Goal: Task Accomplishment & Management: Use online tool/utility

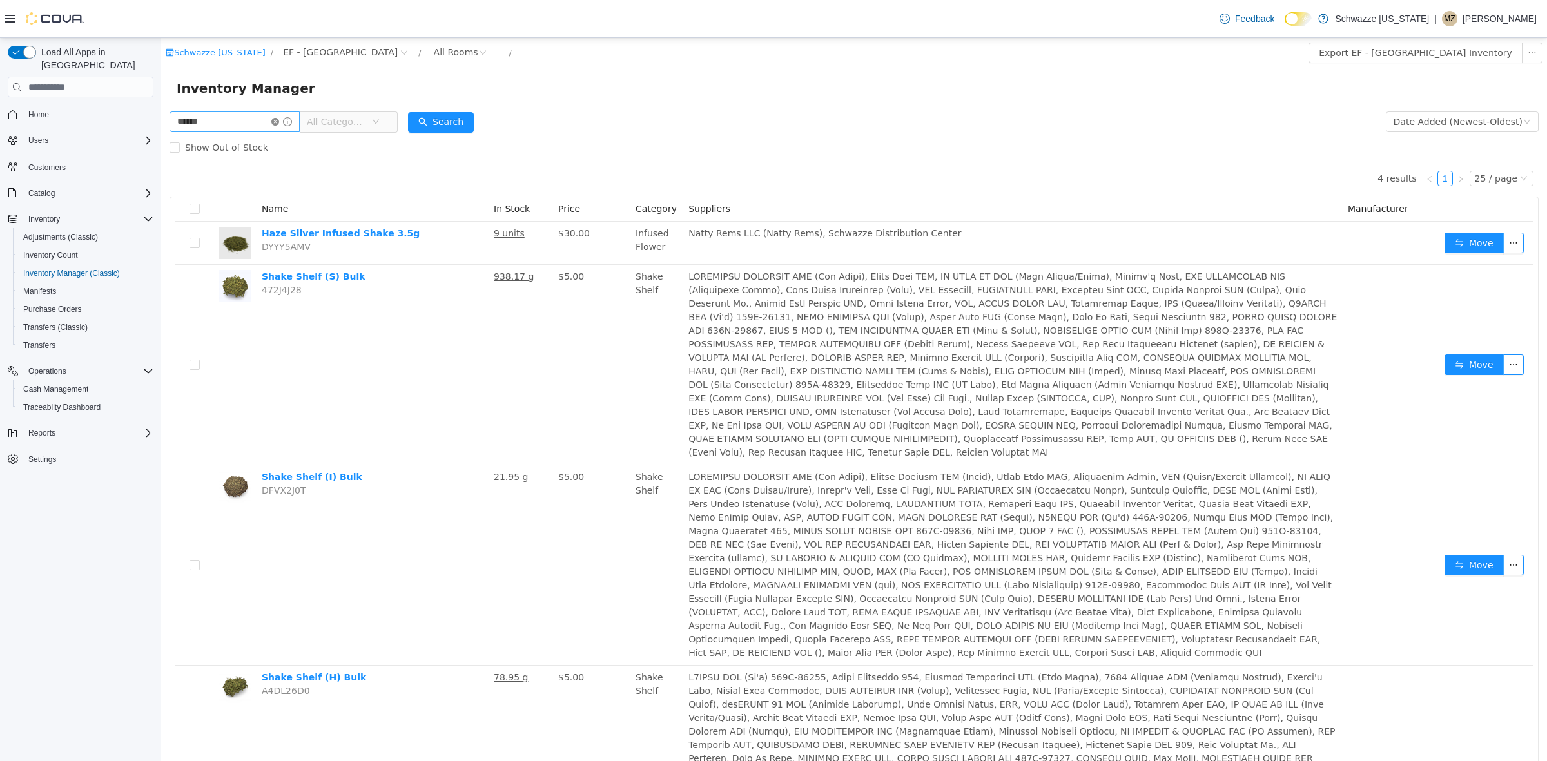
click at [279, 118] on icon "icon: close-circle" at bounding box center [275, 122] width 8 height 8
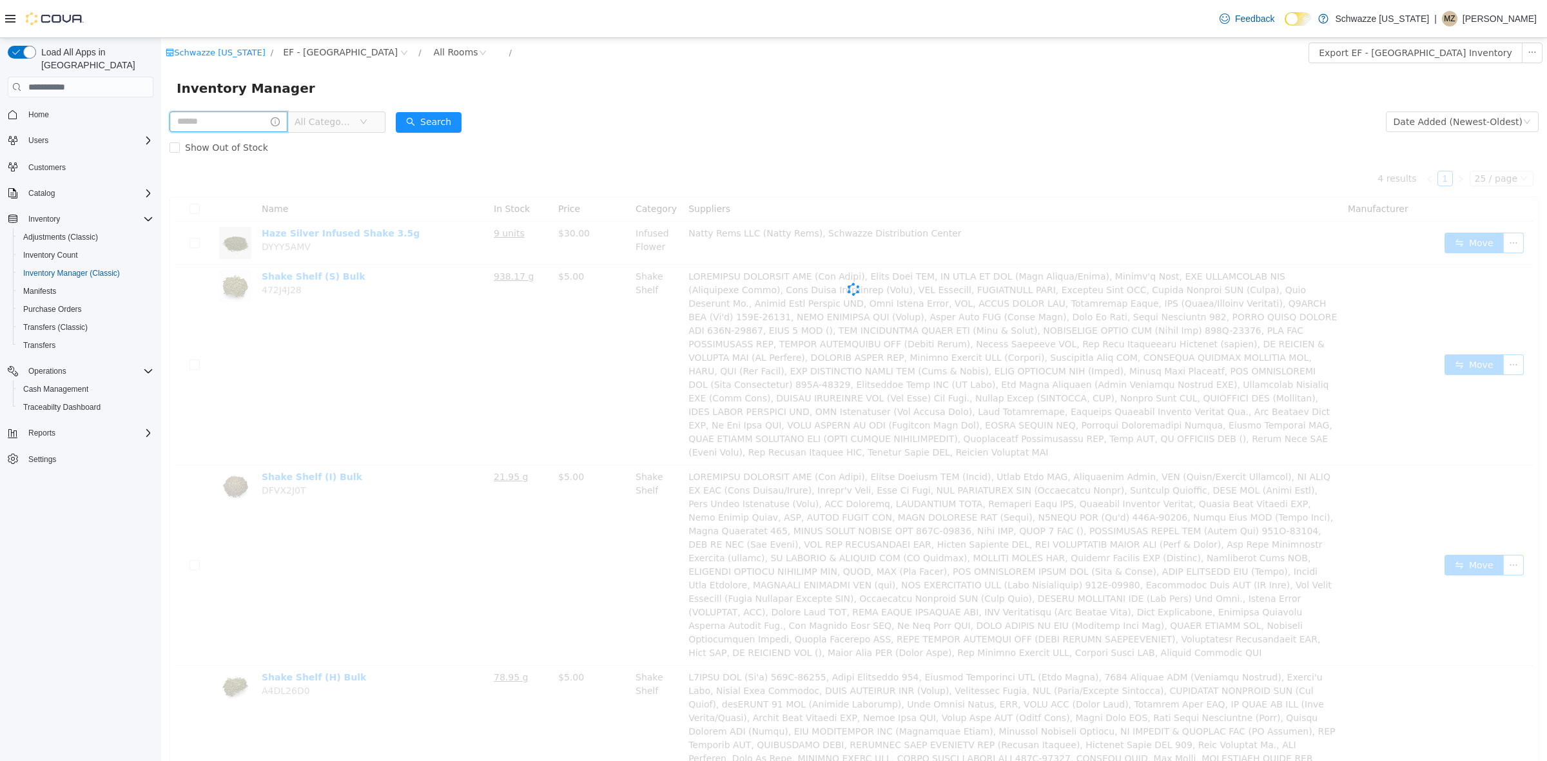
click at [276, 124] on input "text" at bounding box center [229, 122] width 118 height 21
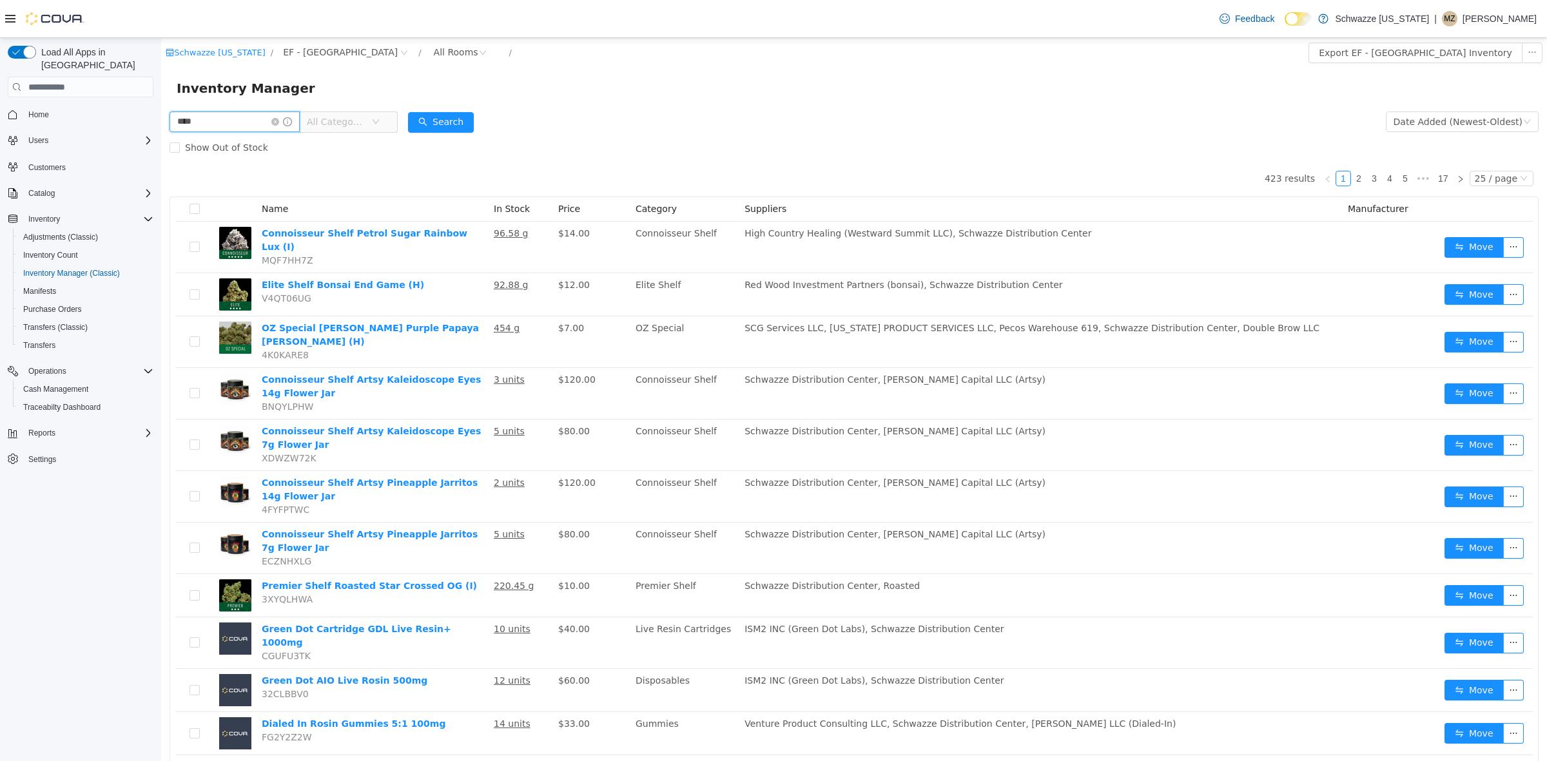
type input "***"
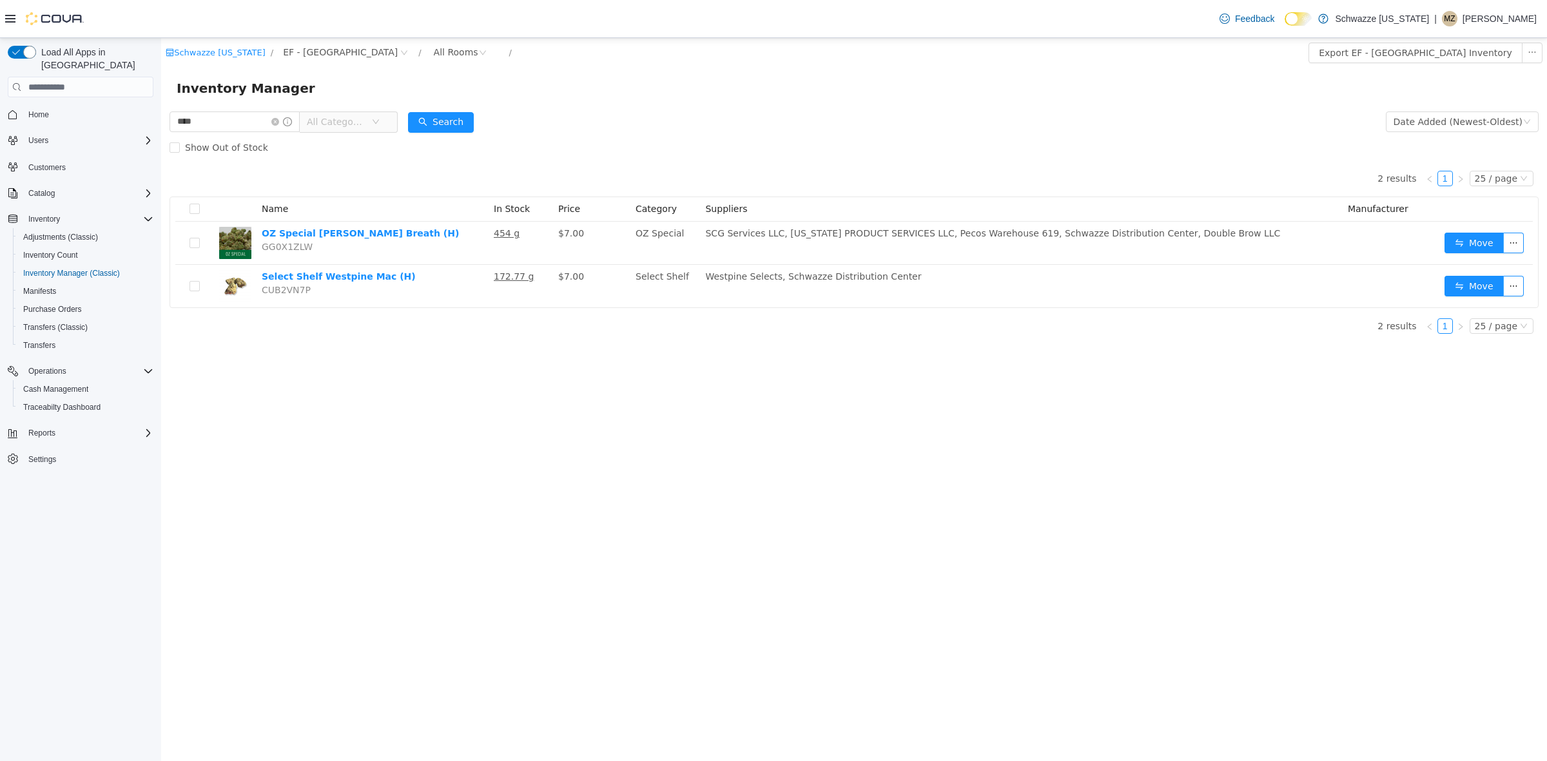
click at [898, 141] on div "Show Out of Stock" at bounding box center [854, 148] width 1369 height 26
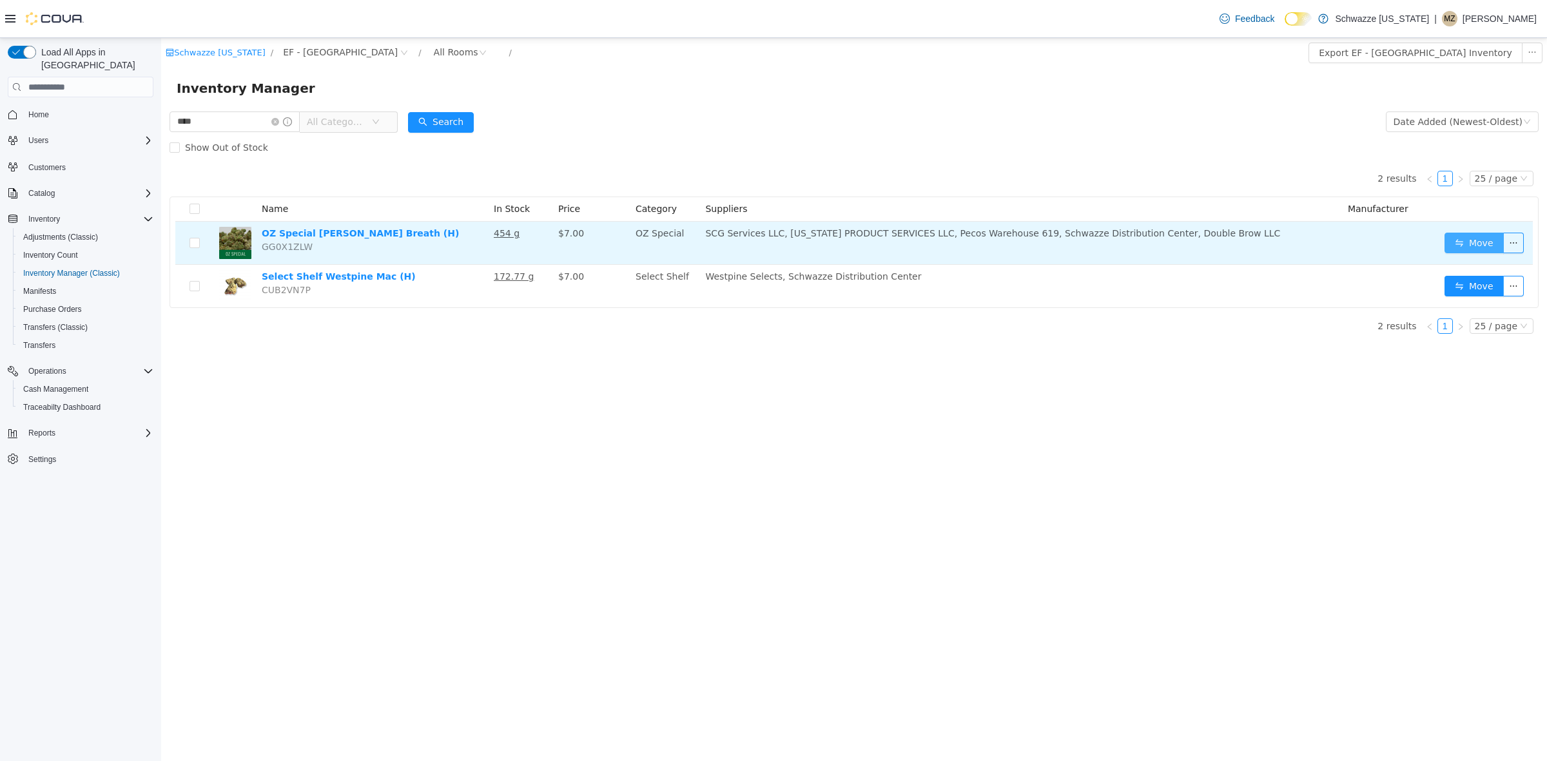
click at [1468, 243] on button "Move" at bounding box center [1473, 243] width 59 height 21
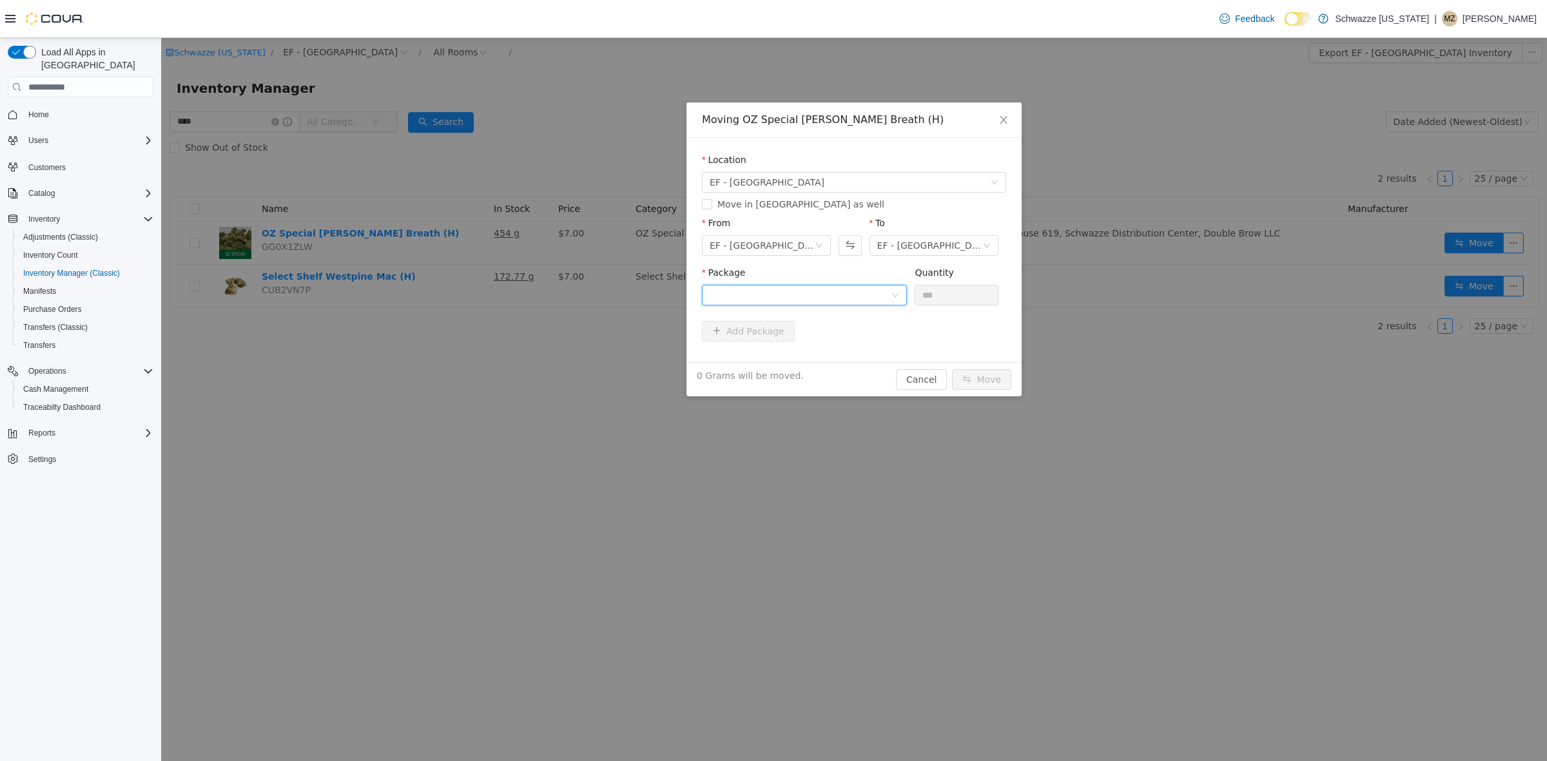
click at [762, 286] on div at bounding box center [800, 295] width 181 height 19
drag, startPoint x: 822, startPoint y: 339, endPoint x: 929, endPoint y: 311, distance: 110.5
click at [824, 339] on strong "1A4000B000381A9000044879" at bounding box center [786, 341] width 153 height 10
drag, startPoint x: 946, startPoint y: 296, endPoint x: 864, endPoint y: 298, distance: 81.9
click at [853, 295] on span "Package 1A4000B000381A9000044879 Quantity *** 454 Grams available to move in th…" at bounding box center [854, 295] width 304 height 57
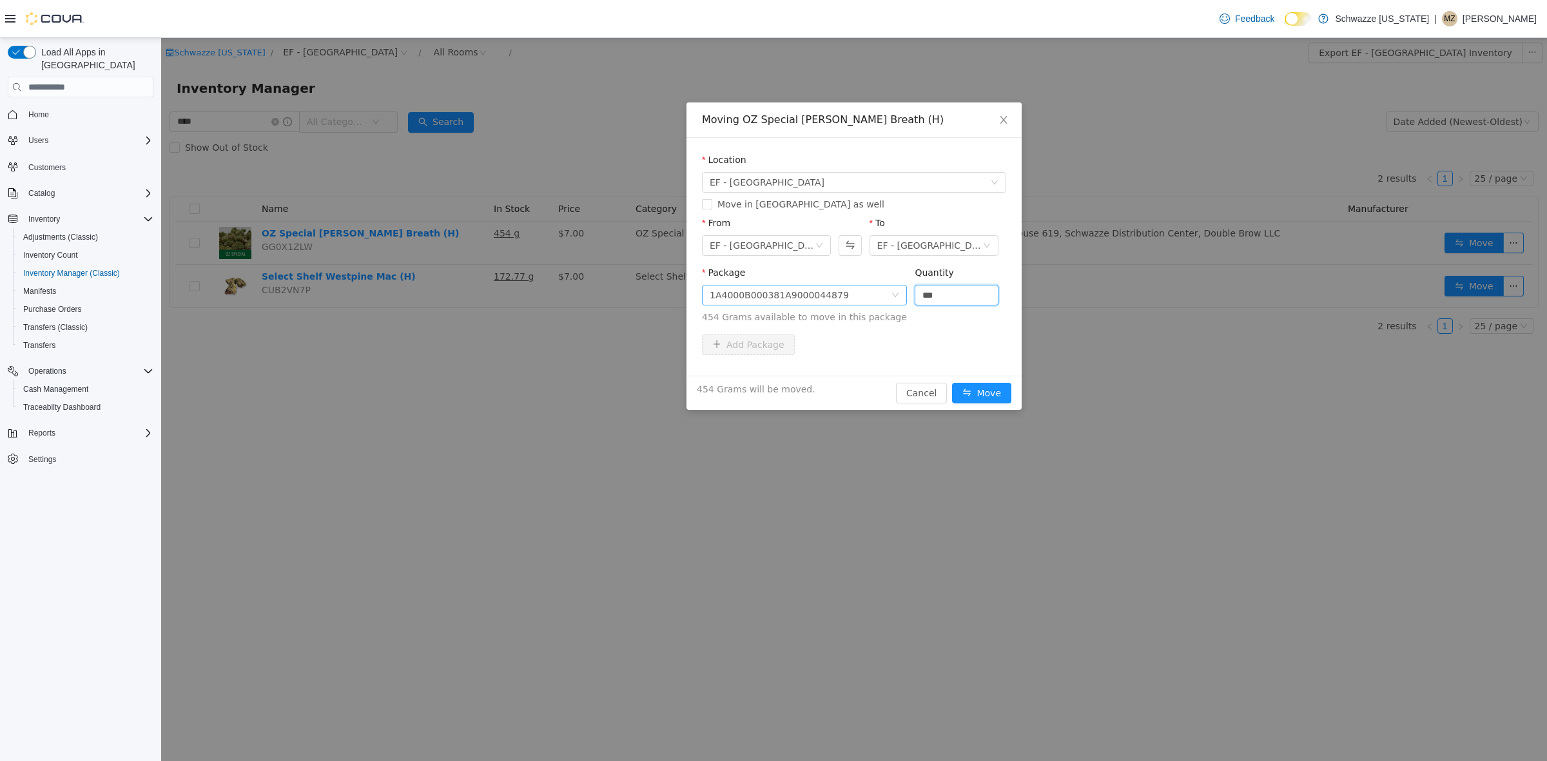
type input "***"
click at [952, 383] on button "Move" at bounding box center [981, 393] width 59 height 21
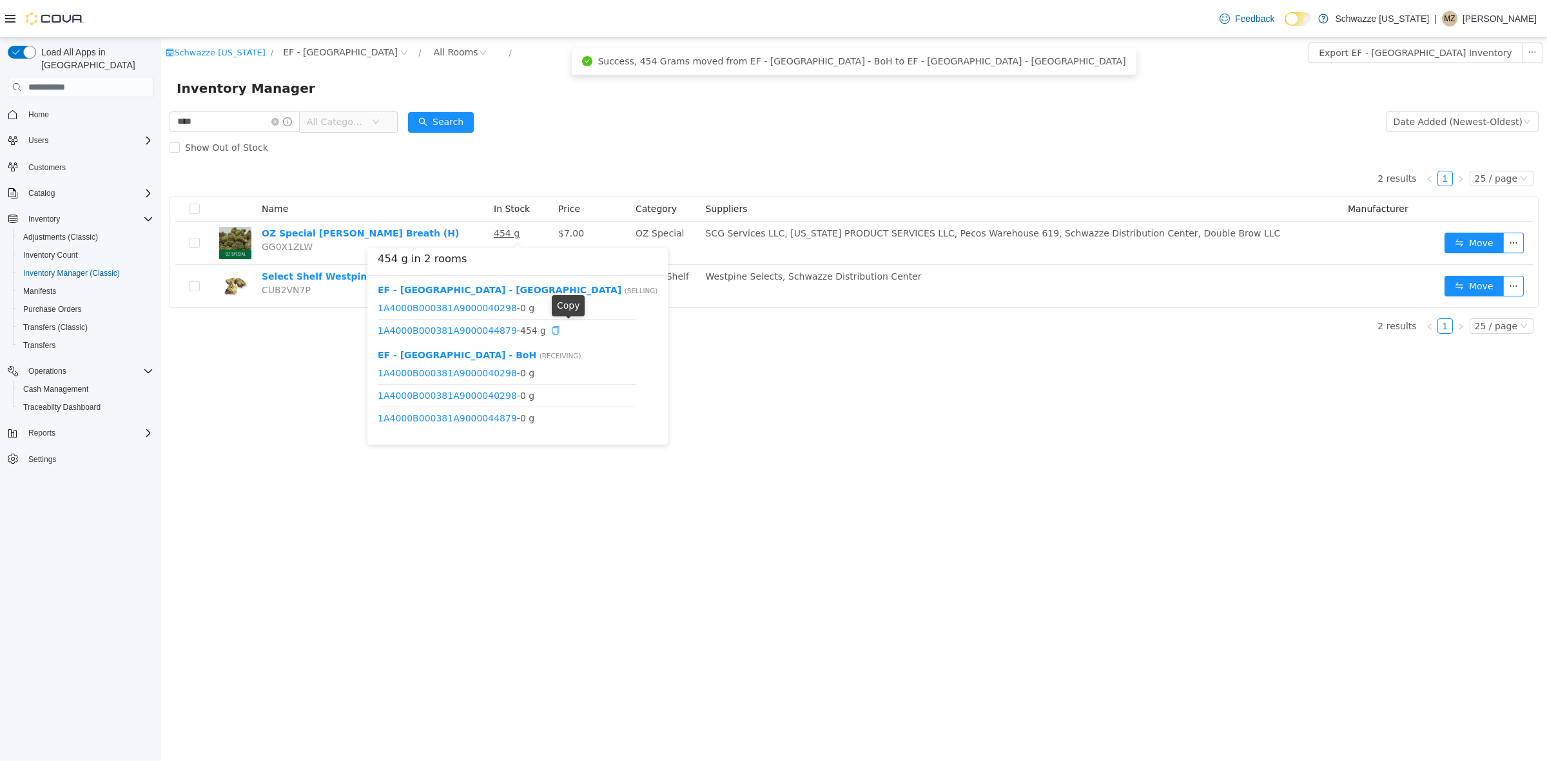
click at [560, 331] on icon "icon: copy" at bounding box center [555, 330] width 9 height 9
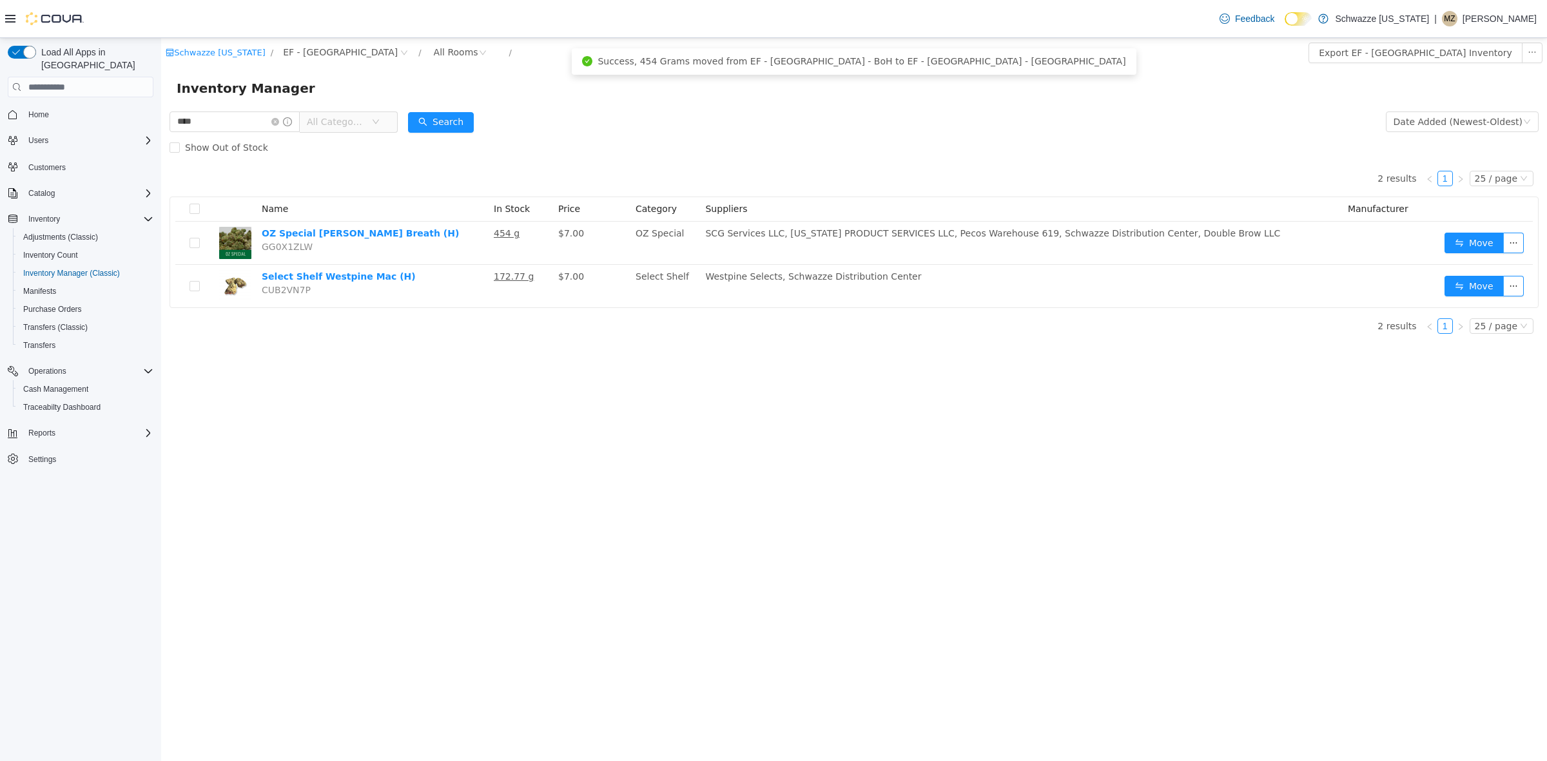
click at [900, 489] on div "Schwazze [US_STATE] / EF - [GEOGRAPHIC_DATA] / All Rooms / Export EF - [GEOGRAP…" at bounding box center [854, 399] width 1386 height 723
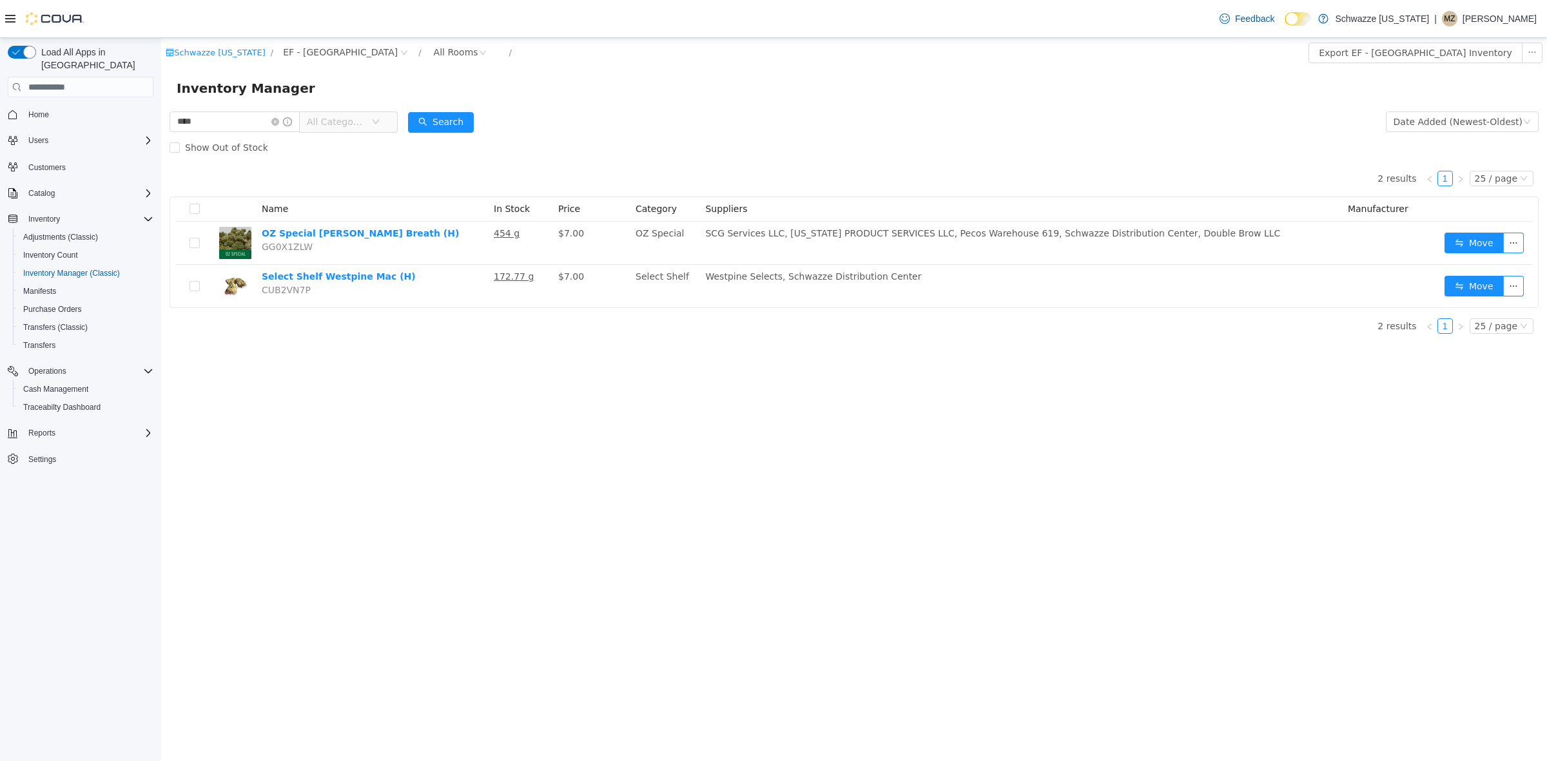
drag, startPoint x: 891, startPoint y: 79, endPoint x: 448, endPoint y: 144, distance: 448.2
click at [880, 78] on div "Inventory Manager" at bounding box center [854, 88] width 1355 height 21
click at [279, 118] on icon "icon: close-circle" at bounding box center [275, 122] width 8 height 8
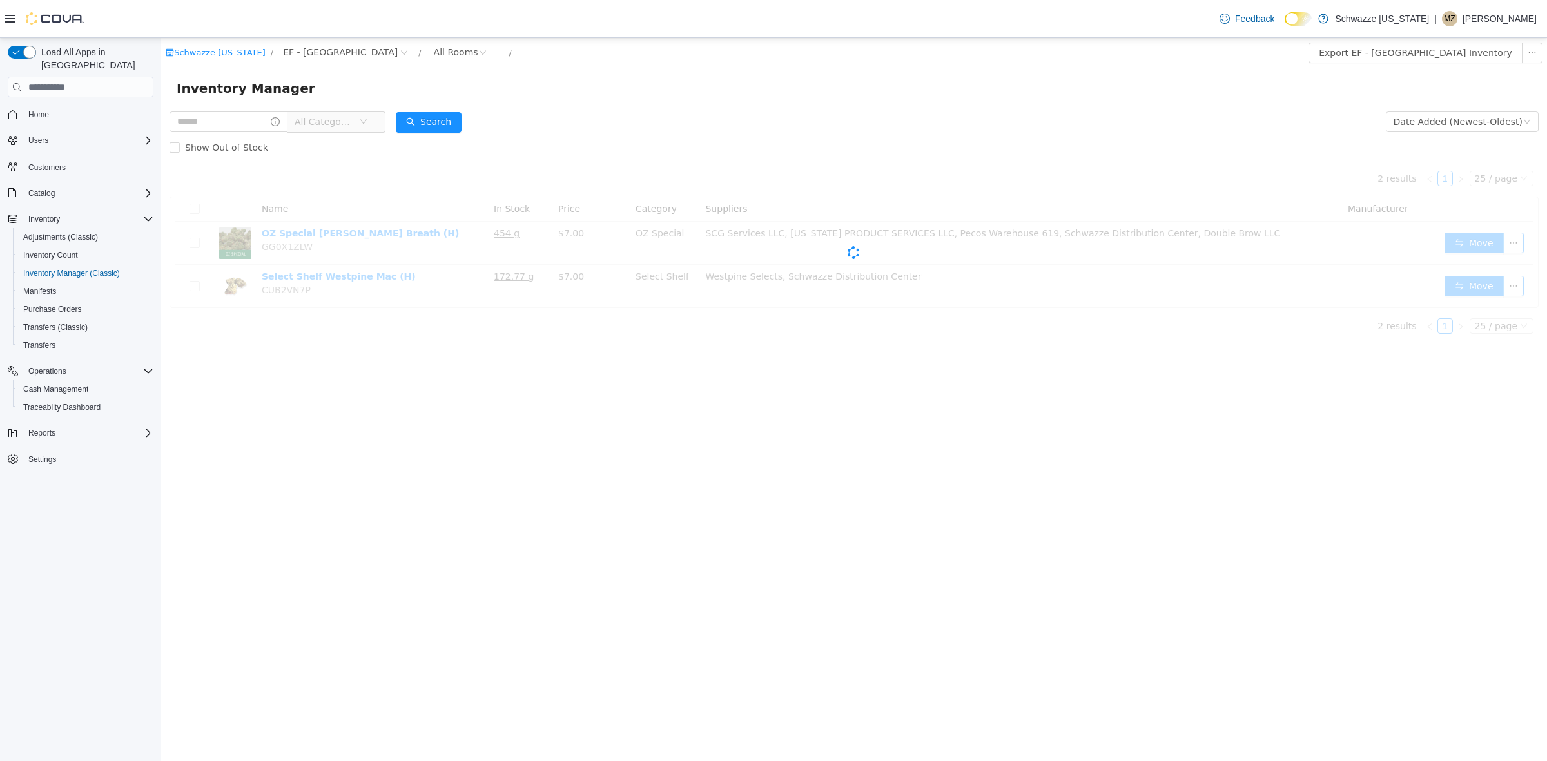
drag, startPoint x: 772, startPoint y: 113, endPoint x: 785, endPoint y: 109, distance: 13.7
click at [775, 112] on form "All Categories Date Added (Newest-Oldest) Search Show Out of Stock" at bounding box center [854, 135] width 1369 height 52
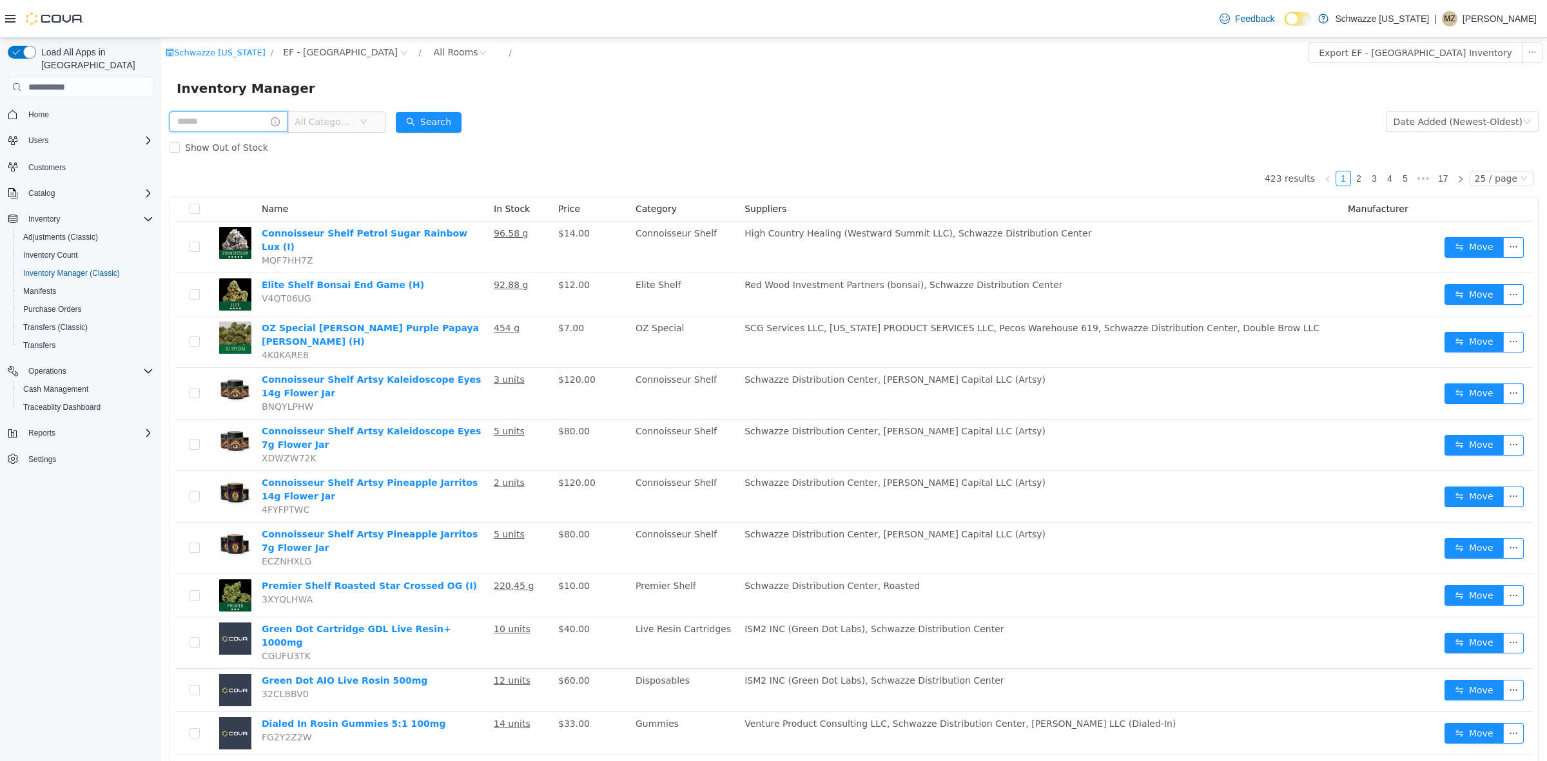
click at [245, 124] on input "text" at bounding box center [229, 122] width 118 height 21
type input "**********"
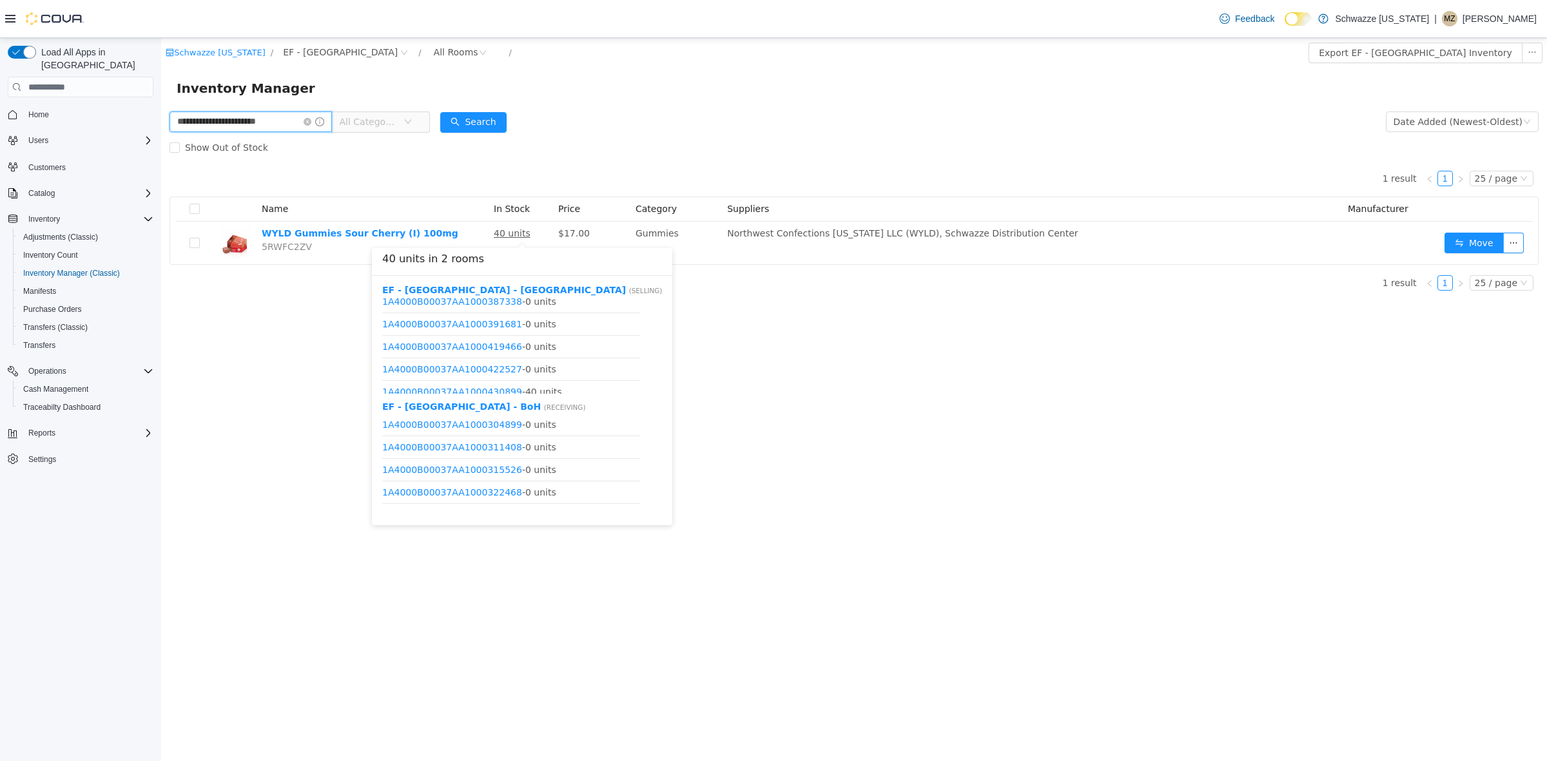
scroll to position [377, 0]
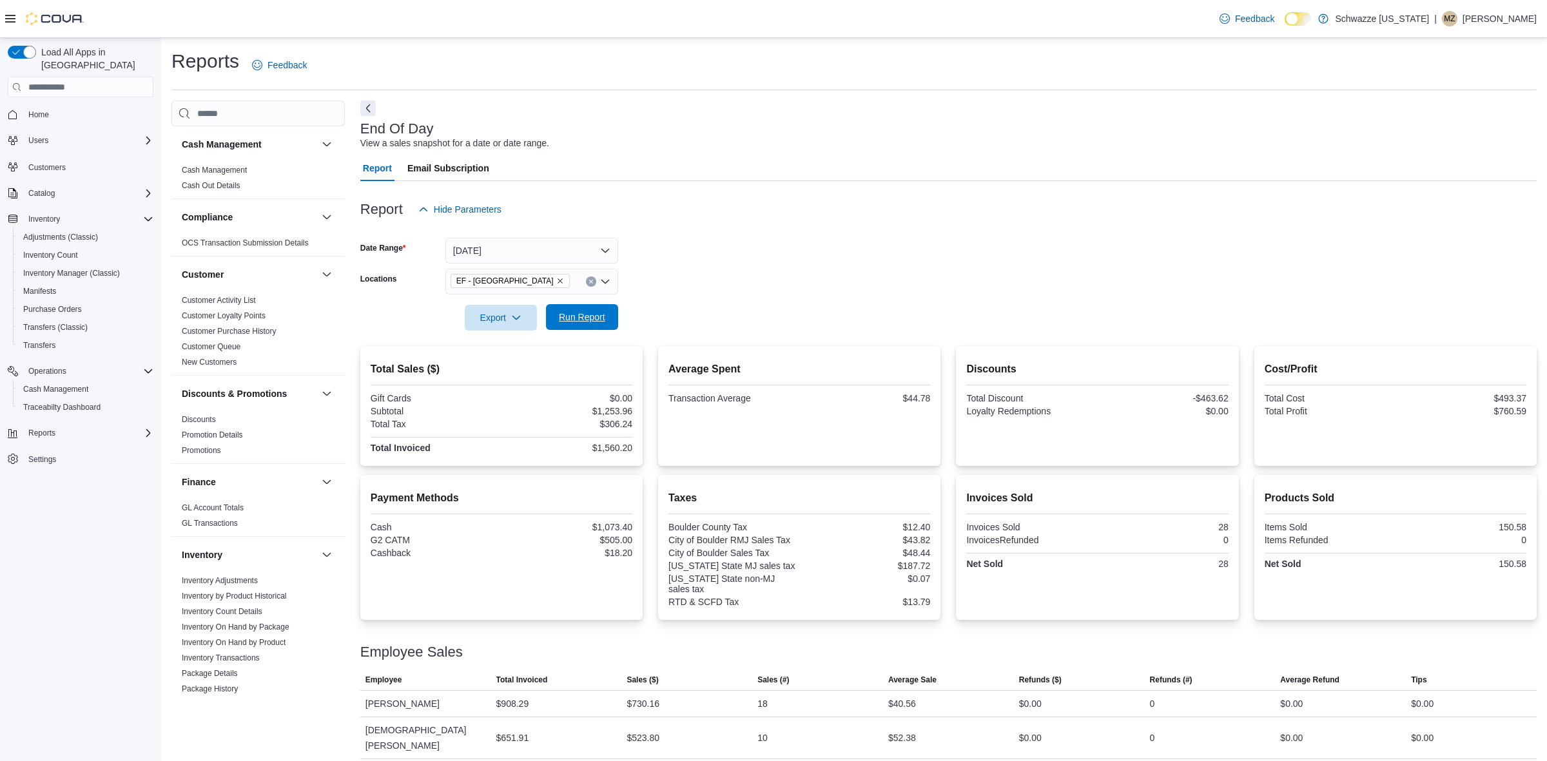
click at [592, 307] on span "Run Report" at bounding box center [582, 317] width 57 height 26
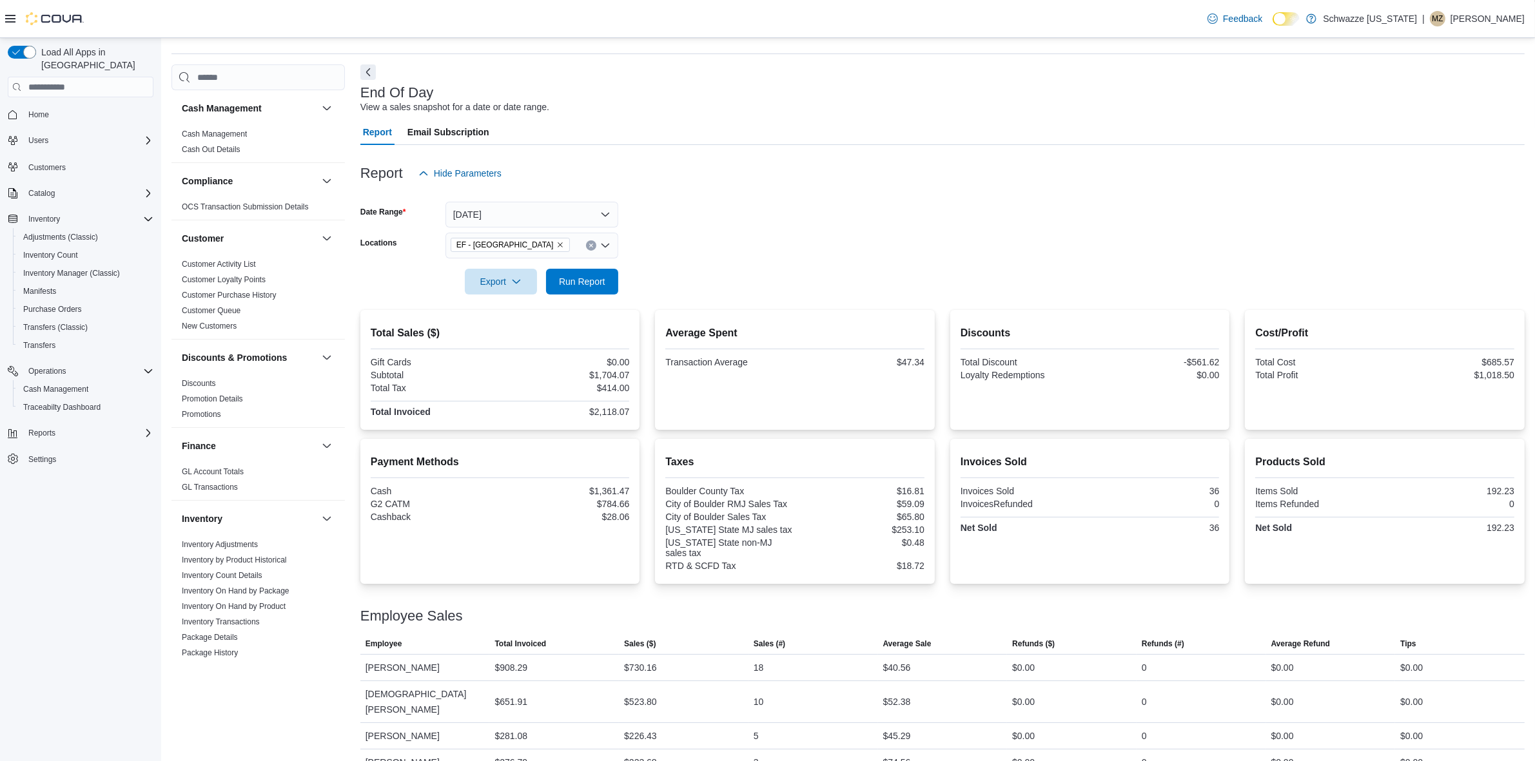
scroll to position [46, 0]
